Goal: Task Accomplishment & Management: Manage account settings

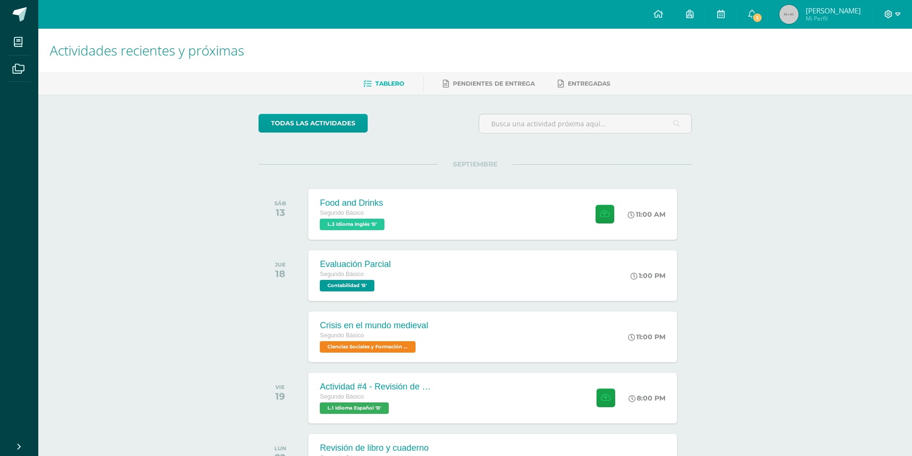
click at [892, 16] on icon at bounding box center [888, 14] width 9 height 9
click at [855, 68] on span "Cerrar sesión" at bounding box center [867, 65] width 43 height 9
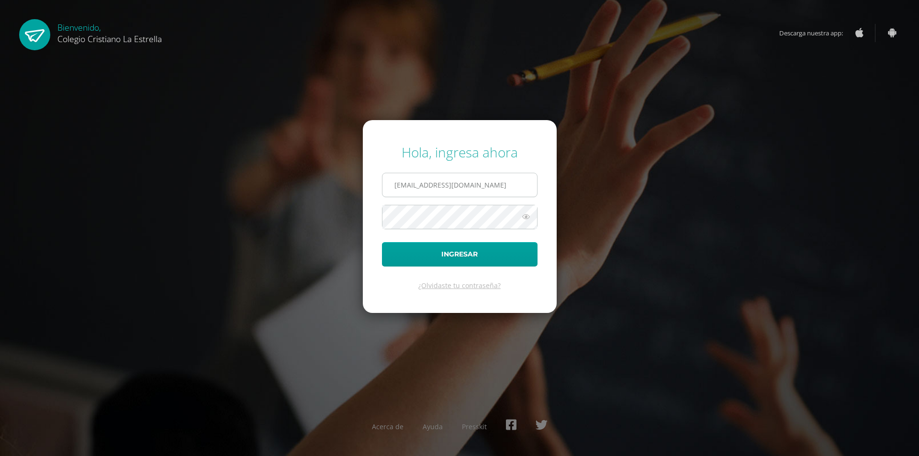
click at [514, 182] on input "2021222@laestrella.edu.gt" at bounding box center [459, 184] width 155 height 23
type input "2021077@laestrella.edu.gt"
click at [454, 254] on button "Ingresar" at bounding box center [460, 254] width 156 height 24
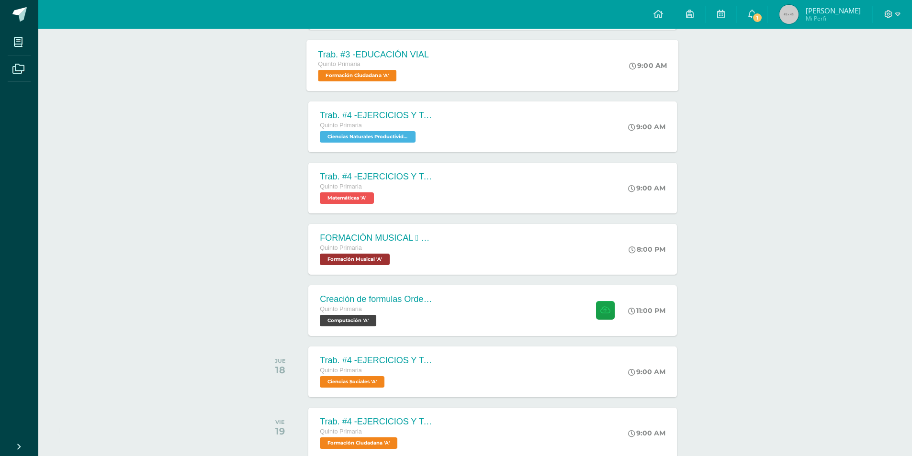
scroll to position [342, 0]
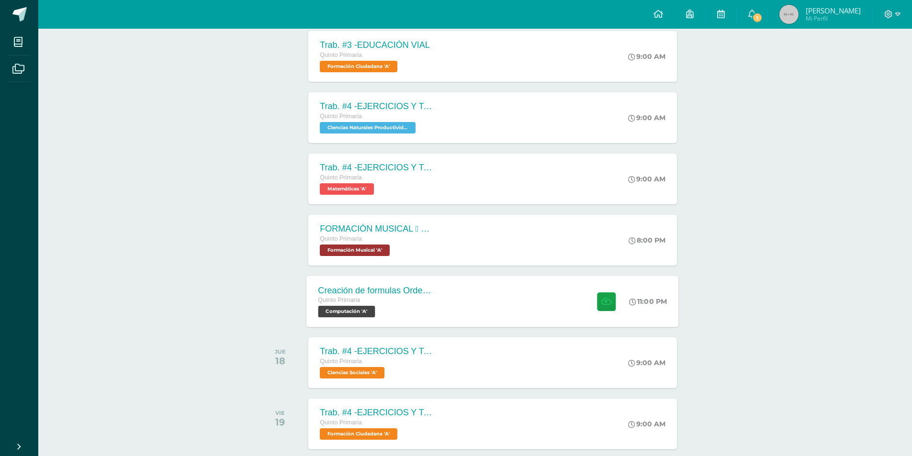
click at [439, 313] on div "Creación de formulas Orden jerárquico Quinto Primaria Computación 'A'" at bounding box center [376, 301] width 139 height 51
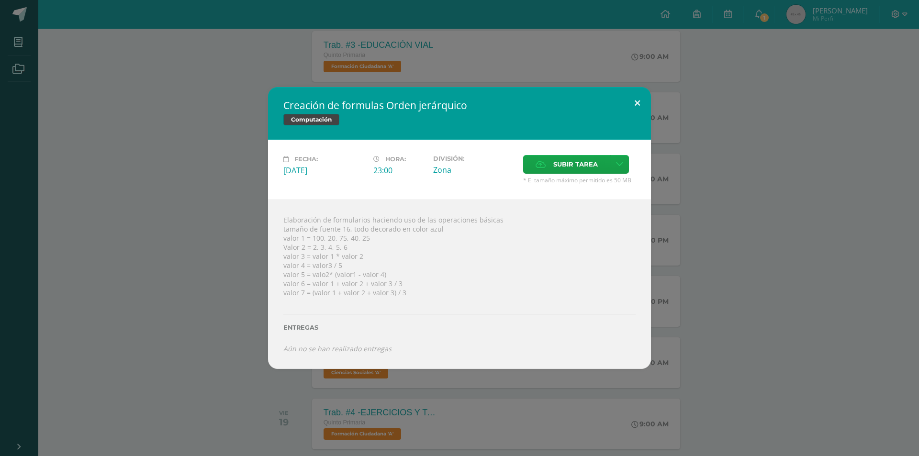
click at [639, 91] on button at bounding box center [637, 103] width 27 height 33
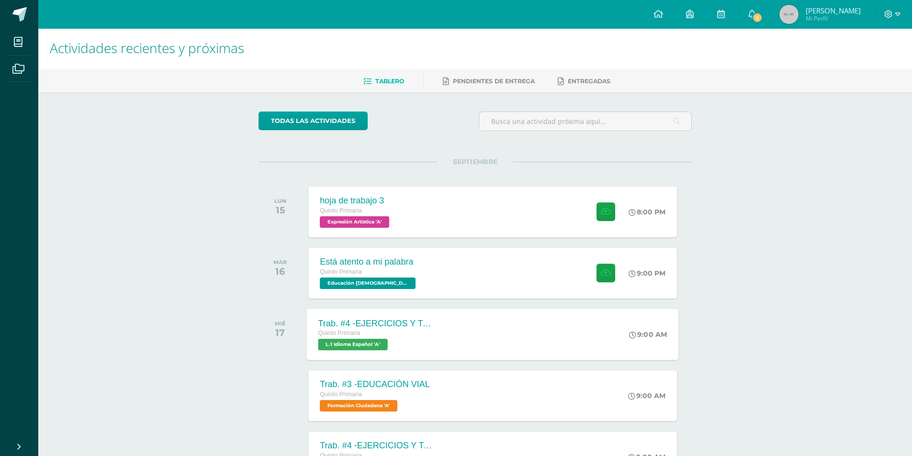
scroll to position [0, 0]
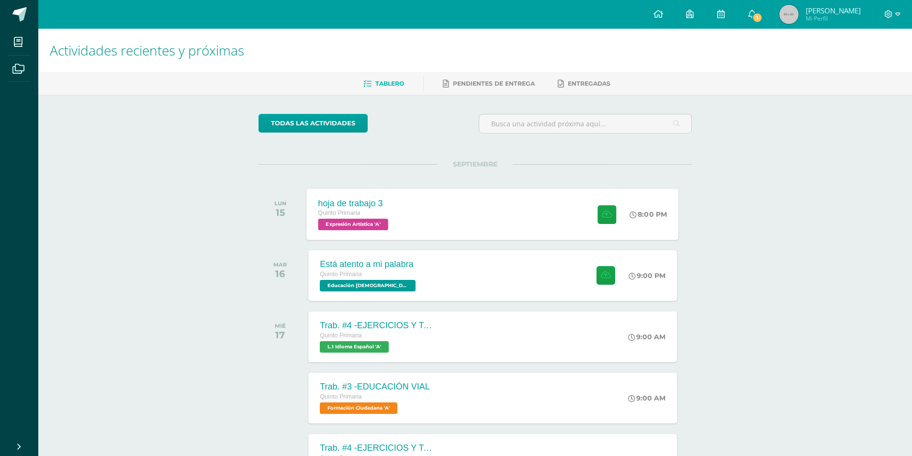
click at [486, 214] on div "hoja de trabajo 3 Quinto Primaria Expresión Artística 'A' 8:00 PM hoja de traba…" at bounding box center [493, 214] width 372 height 51
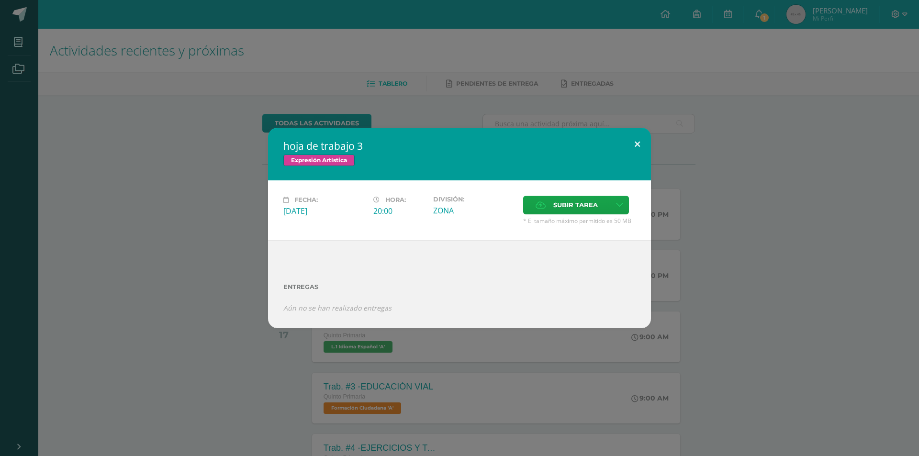
click at [638, 147] on button at bounding box center [637, 144] width 27 height 33
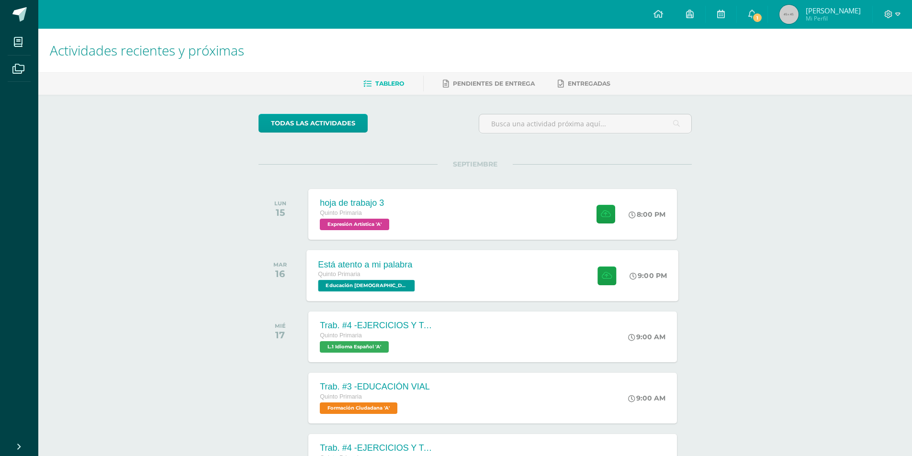
click at [463, 263] on div "Está atento a mi palabra Quinto Primaria Educación [DEMOGRAPHIC_DATA] 'A' 9:00 …" at bounding box center [493, 275] width 372 height 51
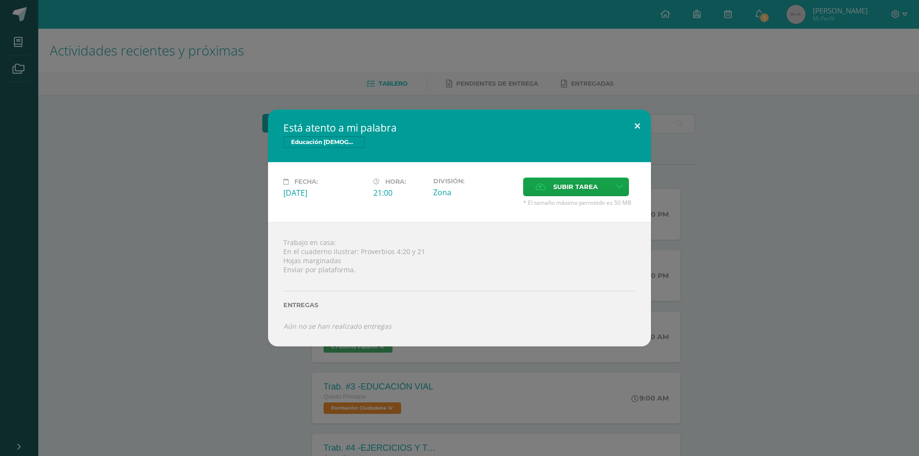
click at [636, 133] on button at bounding box center [637, 126] width 27 height 33
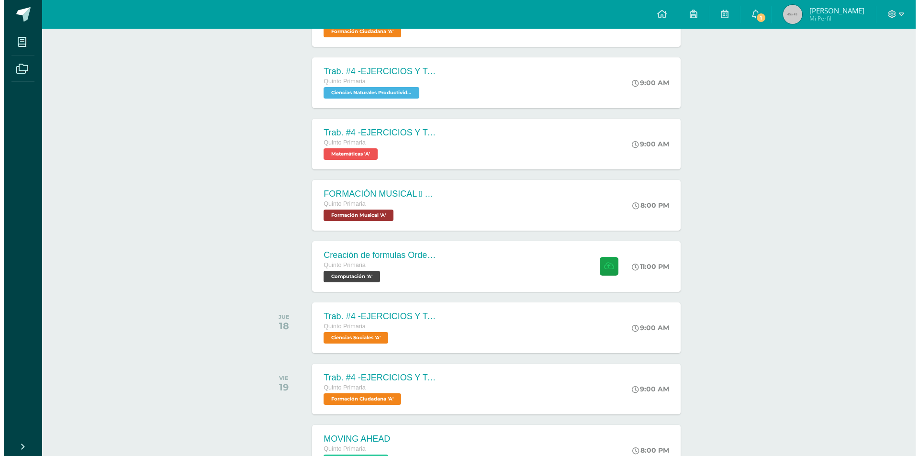
scroll to position [383, 0]
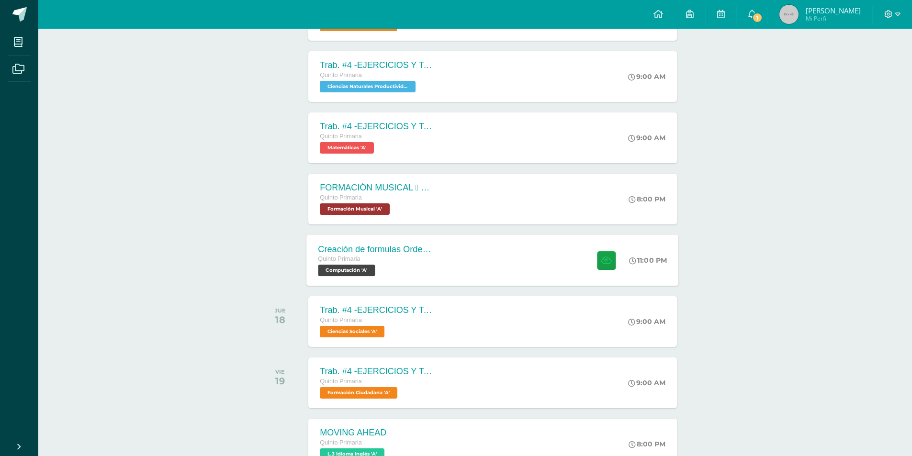
click at [363, 274] on span "Computación 'A'" at bounding box center [346, 270] width 57 height 11
